Goal: Transaction & Acquisition: Purchase product/service

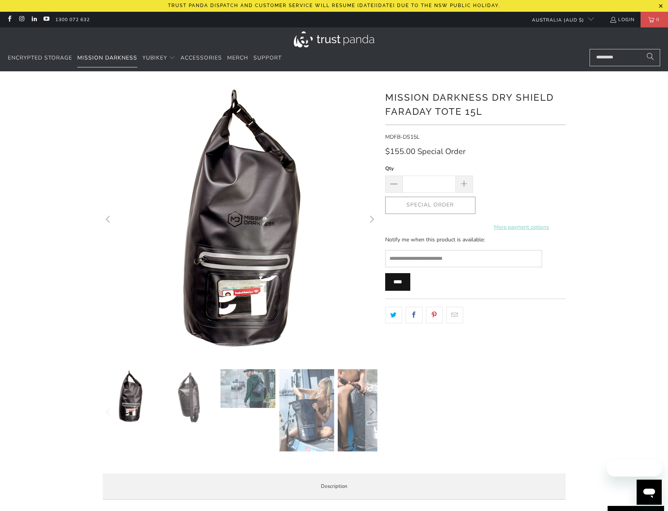
click at [116, 60] on span "Mission Darkness" at bounding box center [107, 57] width 60 height 7
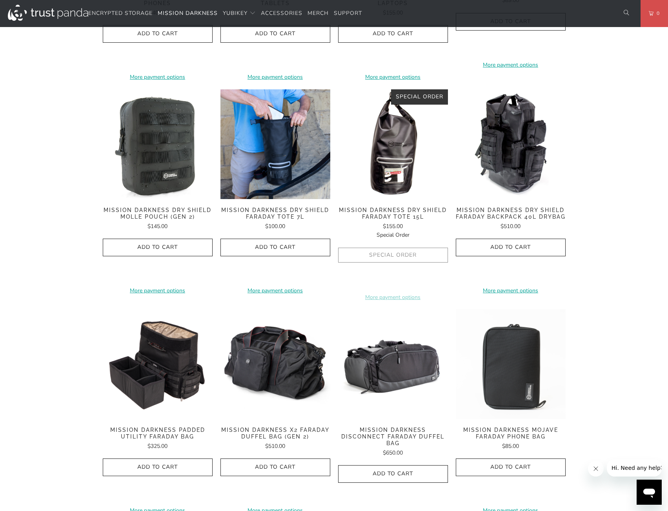
scroll to position [823, 0]
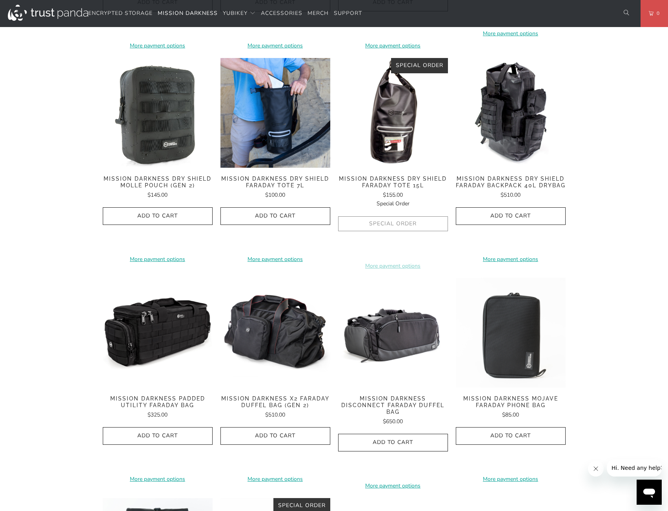
click at [161, 340] on img at bounding box center [158, 333] width 110 height 110
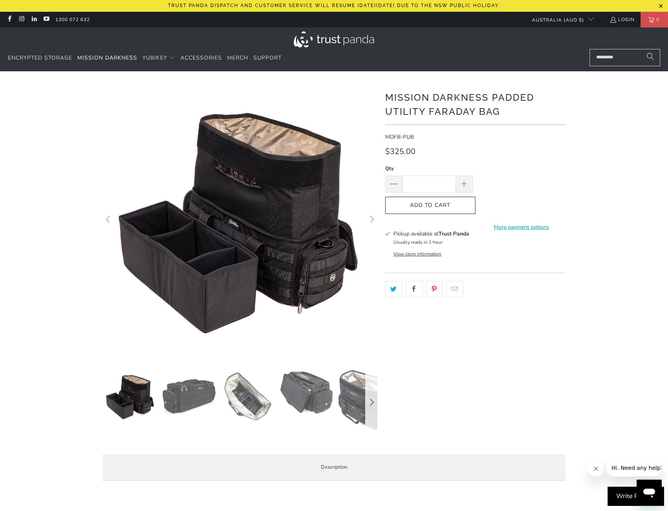
click at [376, 402] on button "Next" at bounding box center [371, 402] width 13 height 67
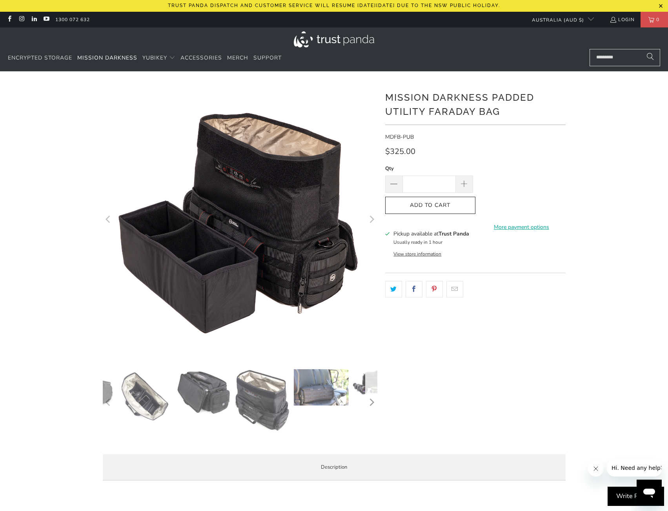
click at [376, 402] on button "Next" at bounding box center [371, 402] width 13 height 67
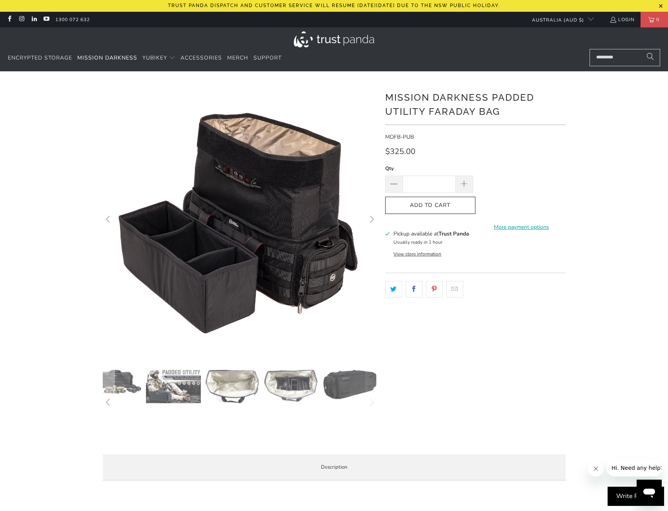
click at [348, 391] on img at bounding box center [349, 384] width 55 height 31
